Goal: Transaction & Acquisition: Purchase product/service

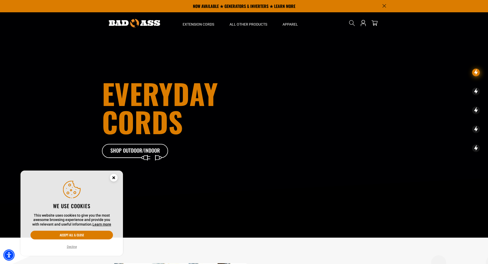
click at [114, 177] on icon "Cookie Consent" at bounding box center [114, 178] width 2 height 2
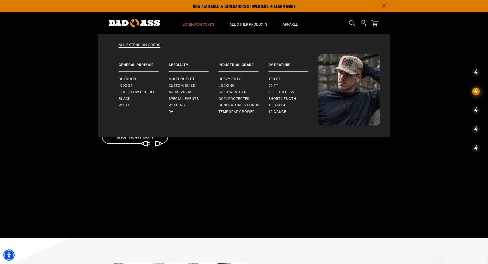
click at [198, 23] on span "Extension Cords" at bounding box center [199, 24] width 32 height 5
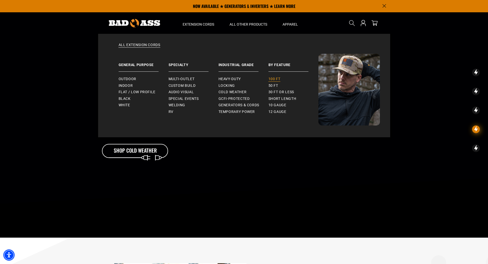
click at [272, 78] on span "100 ft" at bounding box center [275, 79] width 12 height 5
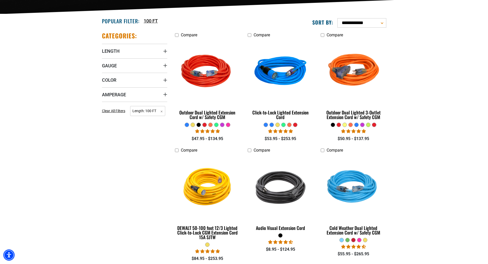
scroll to position [120, 0]
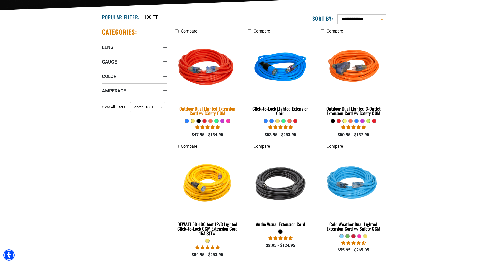
click at [206, 108] on div "Outdoor Dual Lighted Extension Cord w/ Safety CGM" at bounding box center [207, 110] width 65 height 9
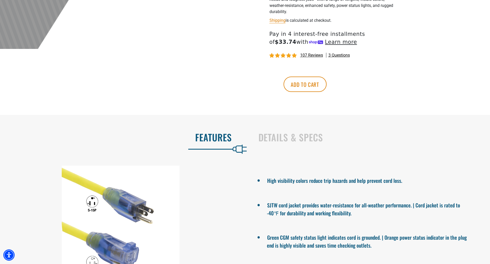
scroll to position [239, 0]
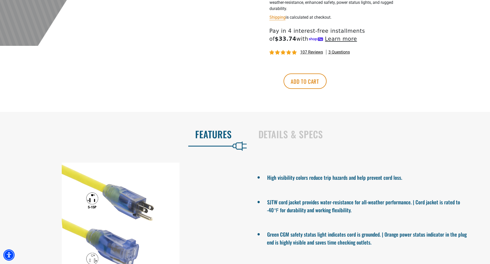
click at [301, 136] on h2 "Details & Specs" at bounding box center [369, 134] width 221 height 11
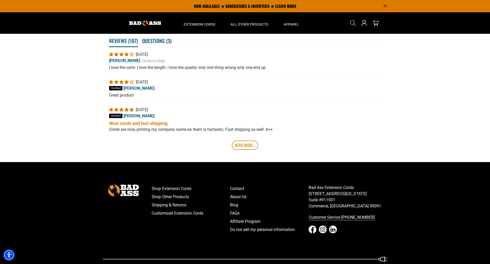
scroll to position [907, 0]
